Goal: Download file/media

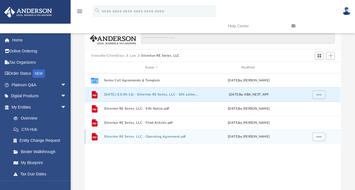
scroll to position [124, 251]
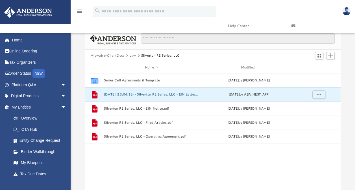
click at [133, 56] on button "Law" at bounding box center [133, 55] width 6 height 5
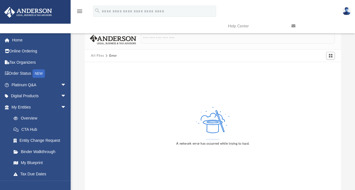
click at [99, 55] on button "All Files" at bounding box center [97, 55] width 13 height 5
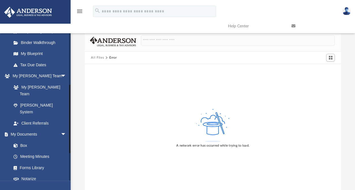
scroll to position [110, 0]
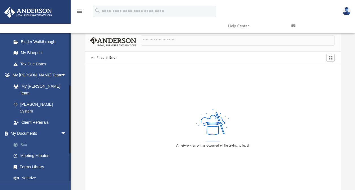
click at [21, 139] on link "Box" at bounding box center [41, 144] width 67 height 11
click at [24, 139] on link "Box" at bounding box center [41, 144] width 67 height 11
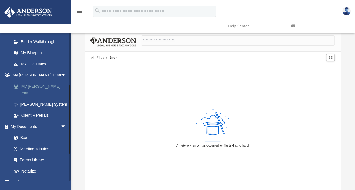
click at [45, 87] on link "My [PERSON_NAME] Team" at bounding box center [41, 90] width 67 height 18
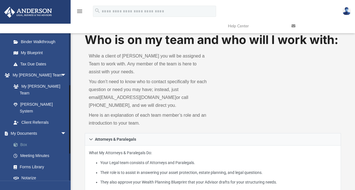
click at [24, 139] on link "Box" at bounding box center [41, 144] width 67 height 11
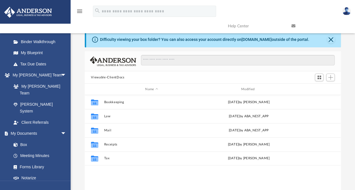
scroll to position [124, 251]
click at [330, 39] on button "Close" at bounding box center [331, 40] width 8 height 8
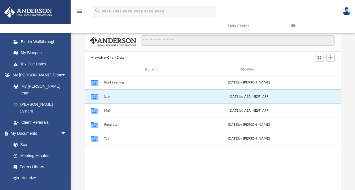
click at [108, 95] on button "Law" at bounding box center [151, 97] width 95 height 4
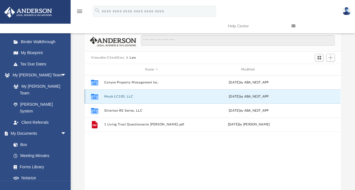
click at [114, 95] on button "Moab LC100, LLC" at bounding box center [151, 97] width 95 height 4
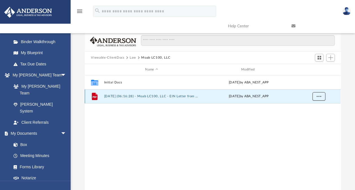
click at [318, 95] on span "More options" at bounding box center [318, 96] width 5 height 3
click at [312, 116] on li "Download" at bounding box center [313, 117] width 16 height 6
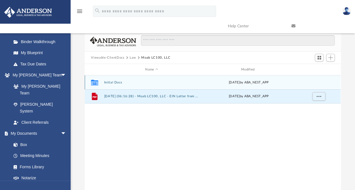
click at [111, 80] on div "Collaborated Folder Initial Docs [DATE] by ABA_NEST_APP" at bounding box center [213, 82] width 256 height 14
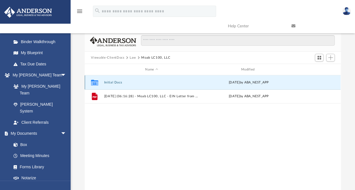
click at [112, 80] on div "Collaborated Folder Initial Docs [DATE] by ABA_NEST_APP" at bounding box center [213, 82] width 256 height 14
click at [108, 82] on button "Initial Docs" at bounding box center [151, 83] width 95 height 4
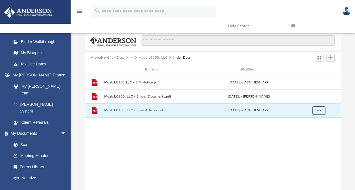
click at [319, 109] on span "More options" at bounding box center [318, 110] width 5 height 3
click at [311, 132] on li "Download" at bounding box center [313, 131] width 16 height 6
click at [286, 160] on div "File Moab LC100 LLC - EIN Notice.pdf [DATE] by ABA_NEST_APP File Moab LC100, LL…" at bounding box center [213, 133] width 256 height 117
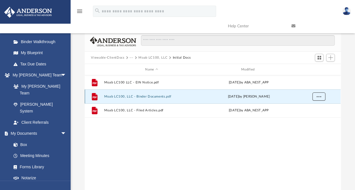
click at [318, 95] on span "More options" at bounding box center [318, 96] width 5 height 3
click at [316, 117] on li "Download" at bounding box center [313, 117] width 16 height 6
